Goal: Transaction & Acquisition: Purchase product/service

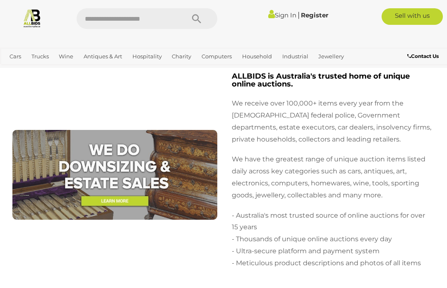
scroll to position [3337, 0]
click at [0, 0] on link "View All Trucks Auctions" at bounding box center [0, 0] width 0 height 0
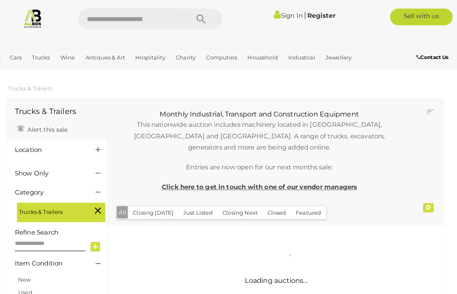
scroll to position [1, 0]
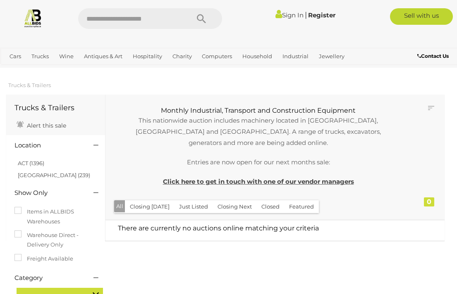
click at [0, 0] on link "Tools & Hardware" at bounding box center [0, 0] width 0 height 0
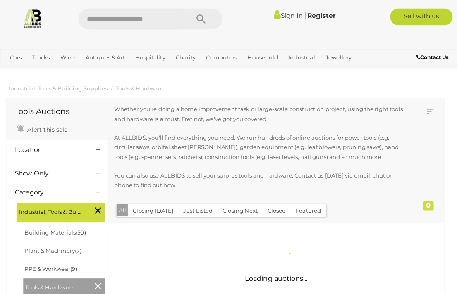
scroll to position [1, 0]
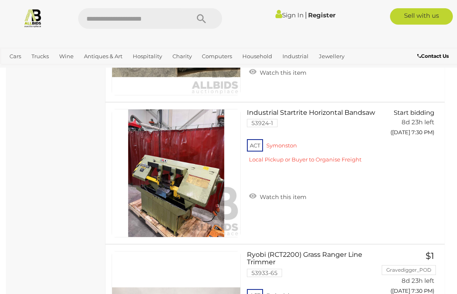
scroll to position [6688, 0]
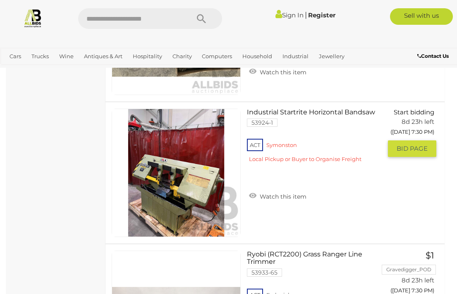
click at [182, 191] on img at bounding box center [176, 173] width 128 height 128
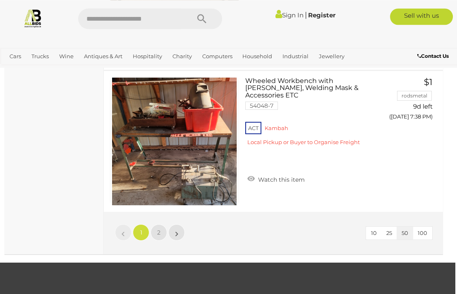
scroll to position [7147, 2]
click at [180, 230] on link "»" at bounding box center [176, 233] width 17 height 17
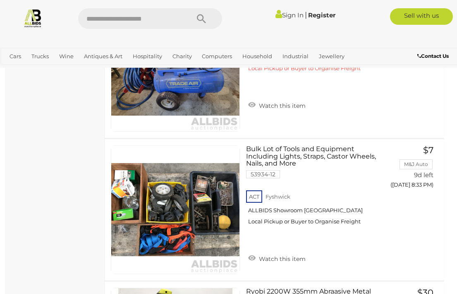
scroll to position [2803, 1]
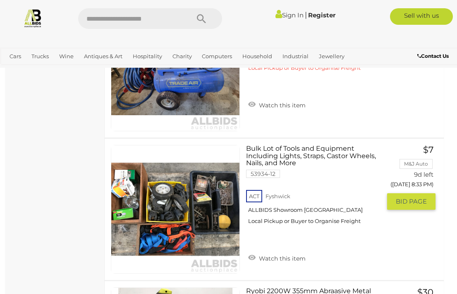
click at [418, 170] on link "$7 M&J Auto 9d left (20/08/2025 8:33 PM) GO TO BID PAGE" at bounding box center [414, 178] width 42 height 66
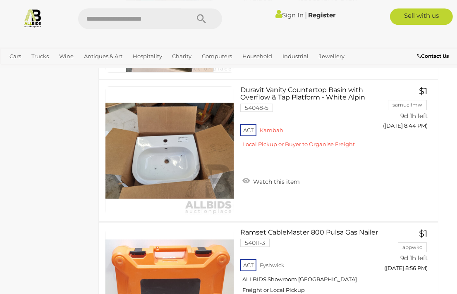
scroll to position [3717, 7]
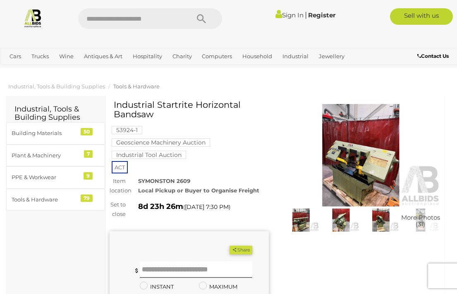
scroll to position [1, 0]
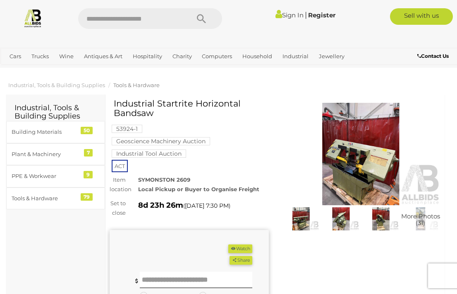
click at [360, 167] on img at bounding box center [360, 154] width 159 height 103
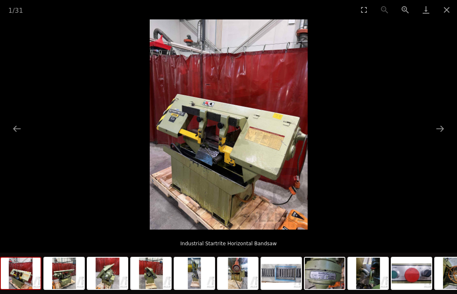
click at [439, 136] on button "Next slide" at bounding box center [439, 129] width 17 height 16
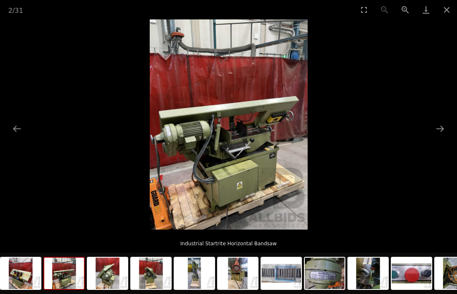
click at [438, 128] on button "Next slide" at bounding box center [439, 129] width 17 height 16
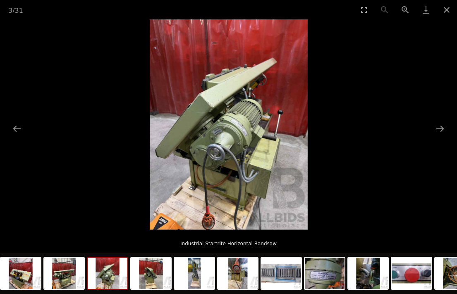
click at [439, 124] on button "Next slide" at bounding box center [439, 129] width 17 height 16
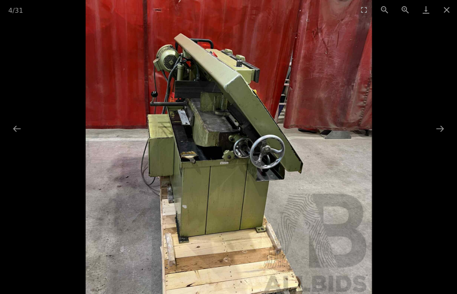
click at [443, 133] on button "Next slide" at bounding box center [439, 129] width 17 height 16
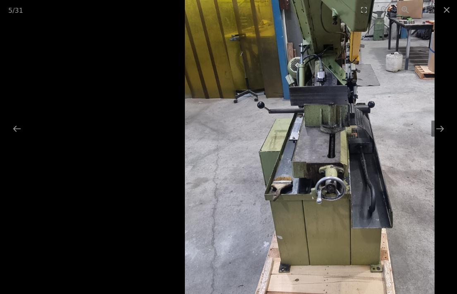
click at [442, 127] on button "Next slide" at bounding box center [439, 129] width 17 height 16
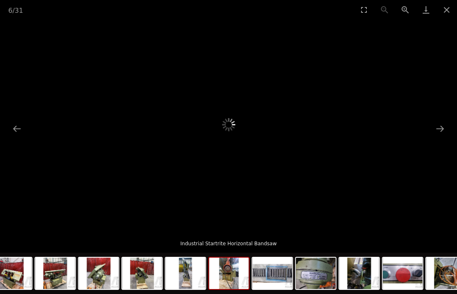
click at [441, 131] on button "Next slide" at bounding box center [439, 129] width 17 height 16
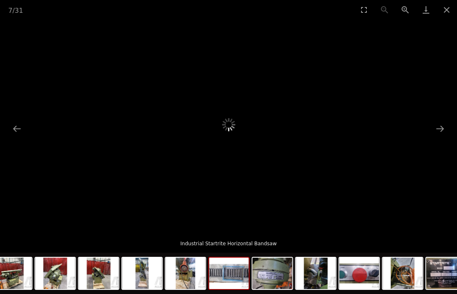
click at [22, 127] on button "Previous slide" at bounding box center [16, 129] width 17 height 16
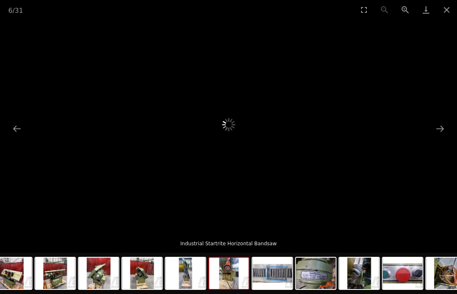
click at [21, 125] on button "Previous slide" at bounding box center [16, 129] width 17 height 16
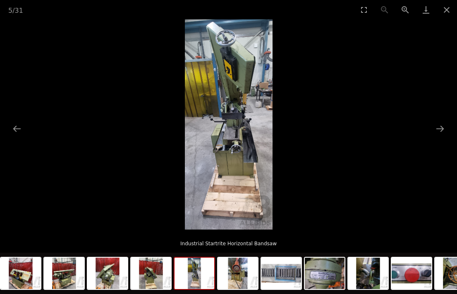
click at [443, 128] on button "Next slide" at bounding box center [439, 129] width 17 height 16
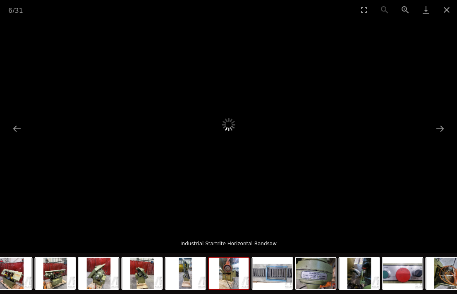
click at [442, 128] on button "Next slide" at bounding box center [439, 129] width 17 height 16
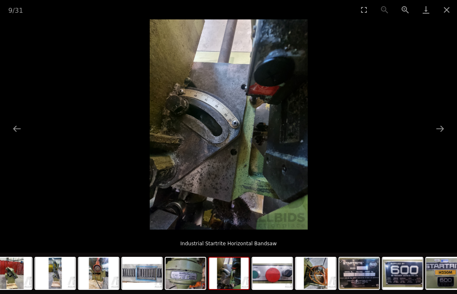
click at [452, 164] on picture at bounding box center [228, 124] width 457 height 211
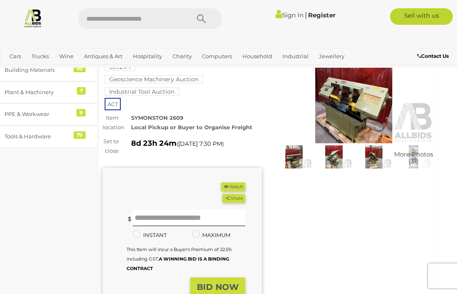
scroll to position [0, 7]
